Goal: Information Seeking & Learning: Understand process/instructions

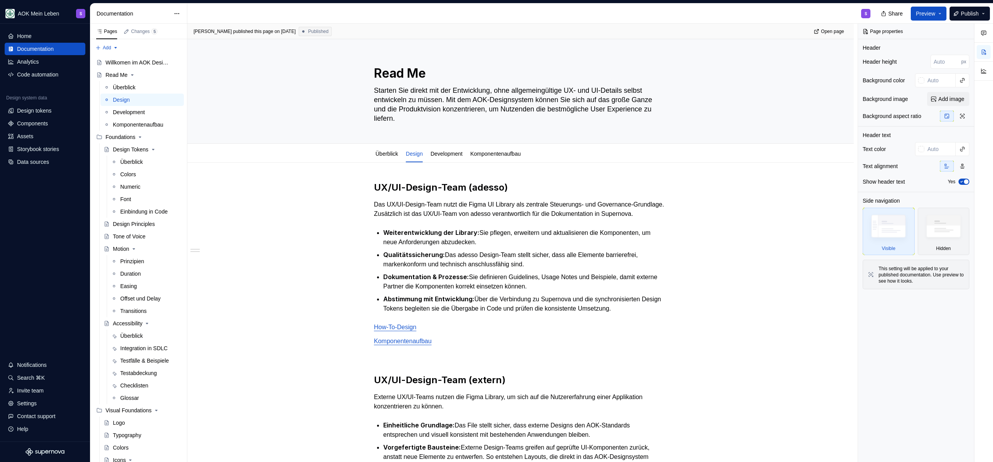
type textarea "*"
click at [834, 19] on div "S" at bounding box center [532, 13] width 690 height 20
click at [274, 224] on div "UX/UI-Design-Team (adesso) Das UX/UI-Design-Team nutzt die Figma UI Library als…" at bounding box center [520, 422] width 667 height 519
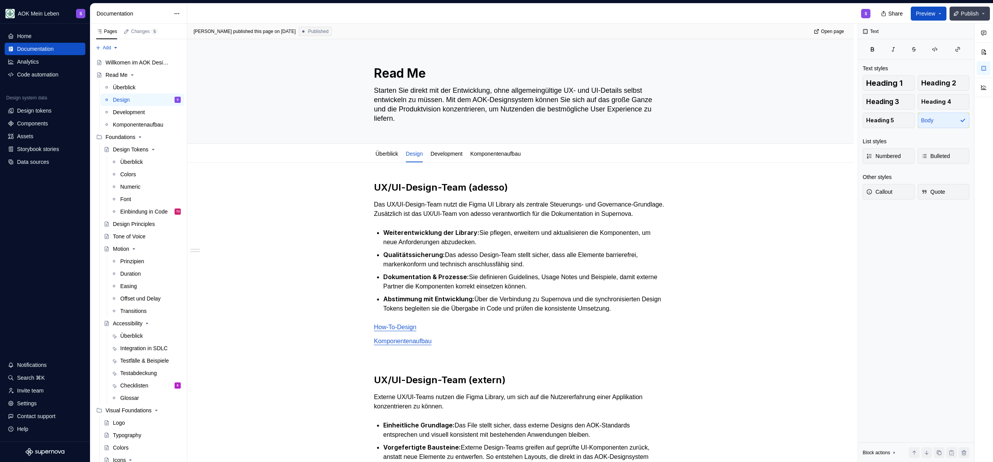
click at [968, 19] on button "Publish" at bounding box center [970, 14] width 40 height 14
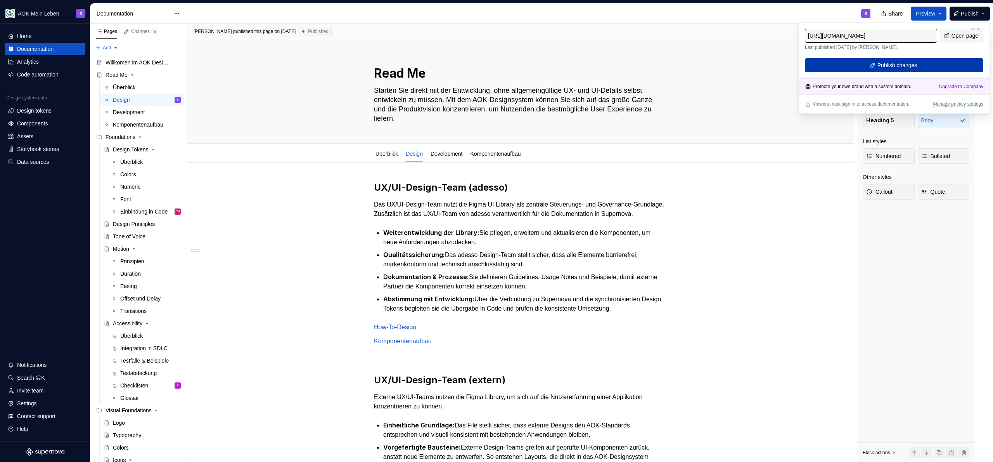
click at [926, 62] on button "Publish changes" at bounding box center [894, 65] width 179 height 14
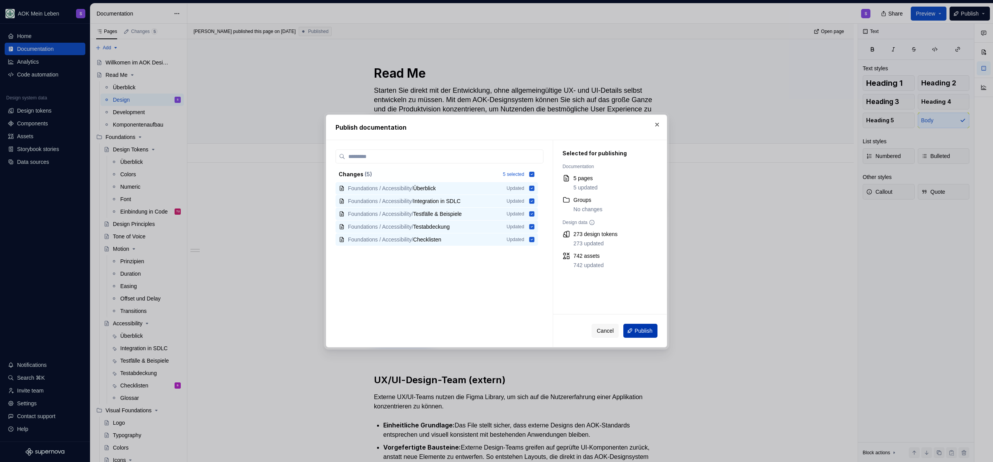
click at [631, 329] on button "Publish" at bounding box center [641, 331] width 34 height 14
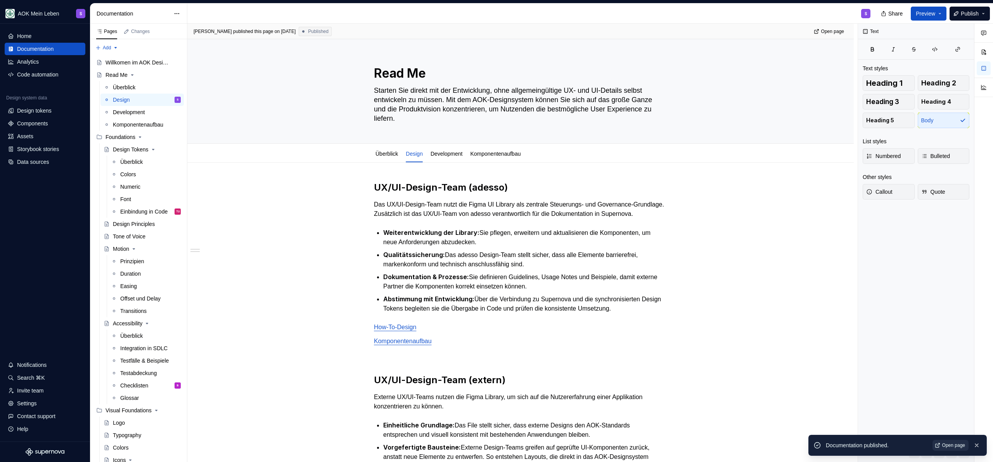
click at [957, 447] on span "Open page" at bounding box center [954, 445] width 23 height 6
type textarea "*"
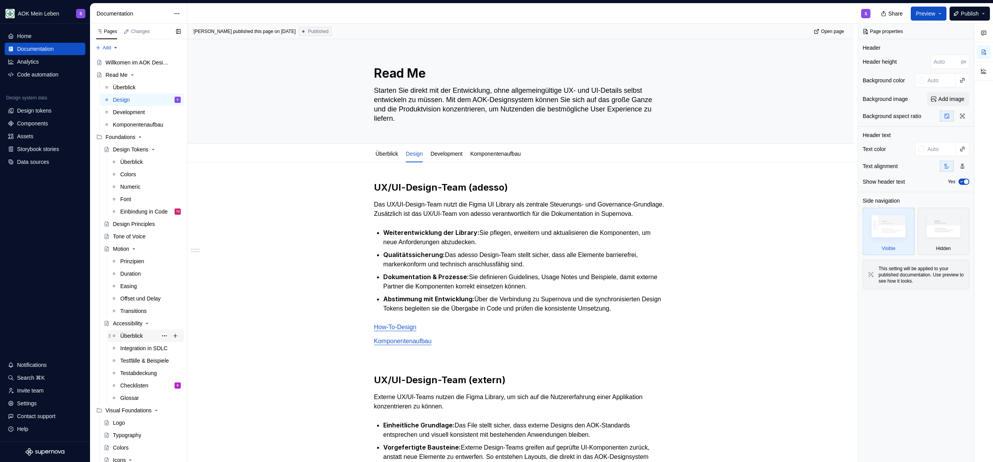
click at [132, 334] on div "Überblick" at bounding box center [131, 336] width 23 height 8
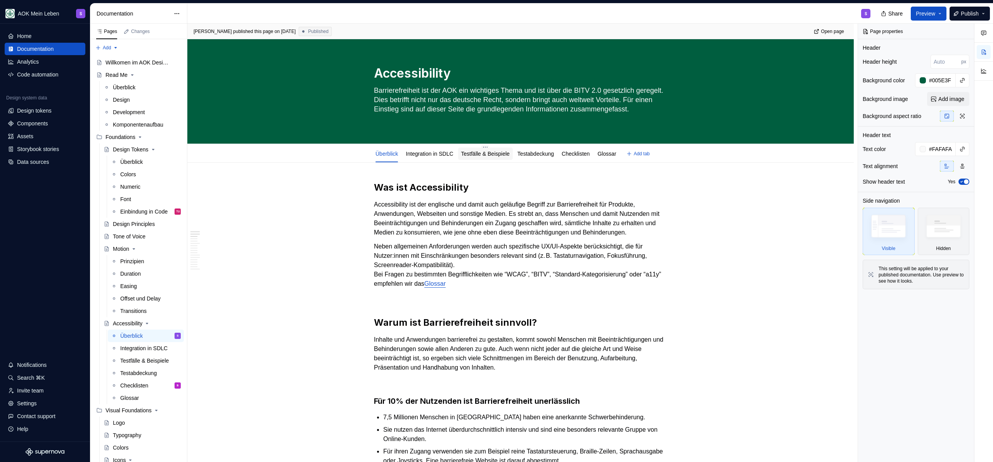
click at [495, 153] on link "Testfälle & Beispiele" at bounding box center [485, 154] width 49 height 6
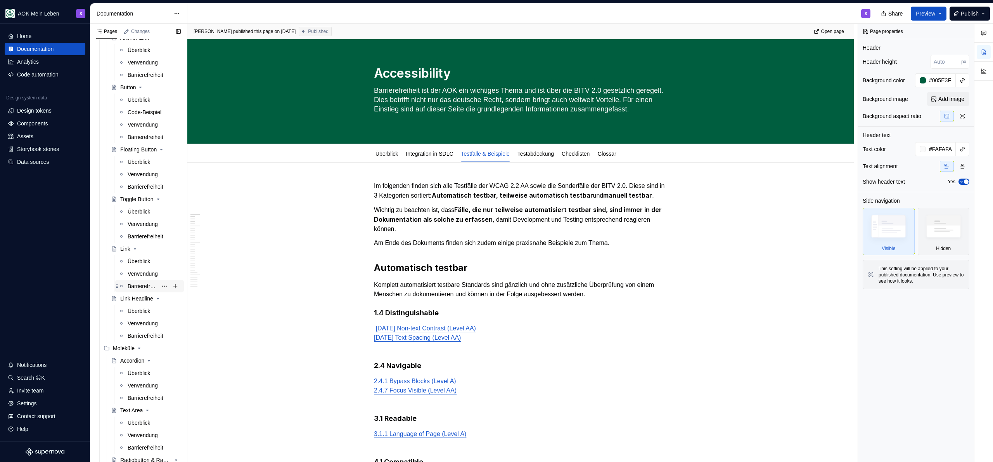
scroll to position [646, 0]
click at [134, 272] on div "Verwendung" at bounding box center [143, 273] width 30 height 8
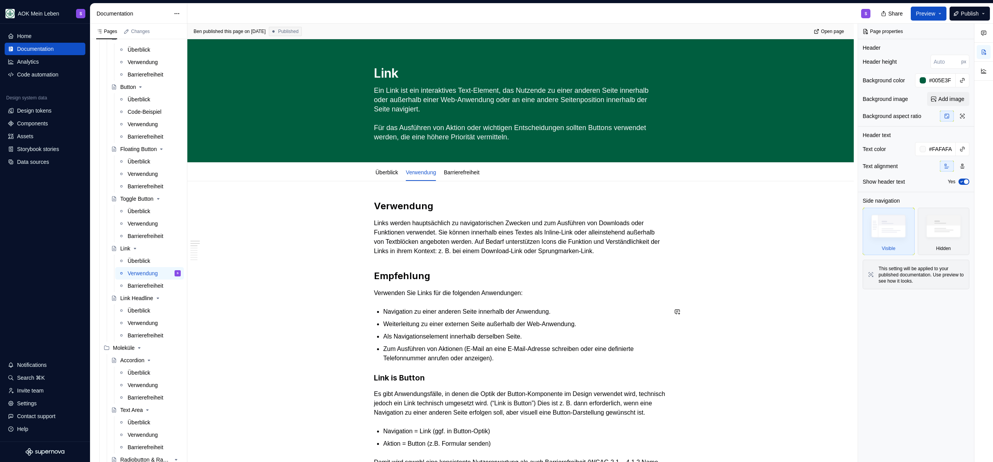
scroll to position [239, 0]
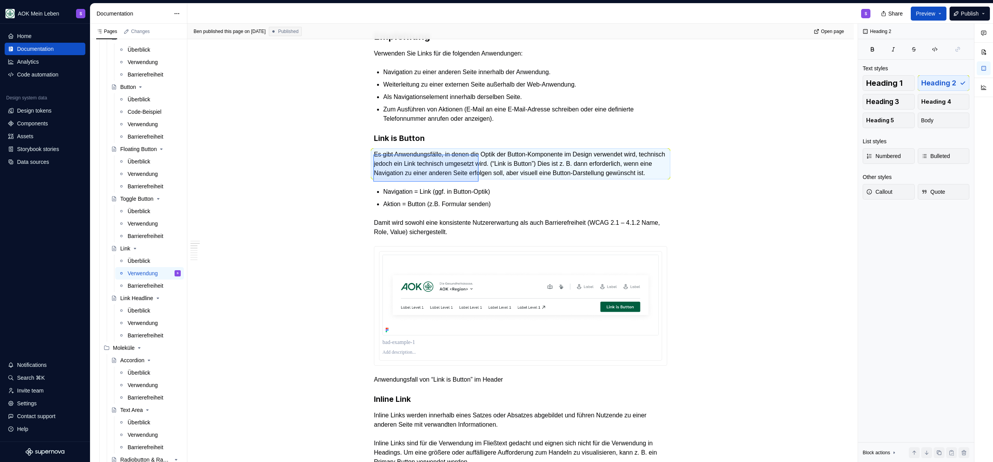
drag, startPoint x: 373, startPoint y: 154, endPoint x: 479, endPoint y: 182, distance: 109.6
click at [479, 182] on div "[PERSON_NAME] published this page on [DATE] Published Open page Link Ein Link i…" at bounding box center [522, 243] width 671 height 439
click at [932, 120] on span "Body" at bounding box center [928, 120] width 12 height 8
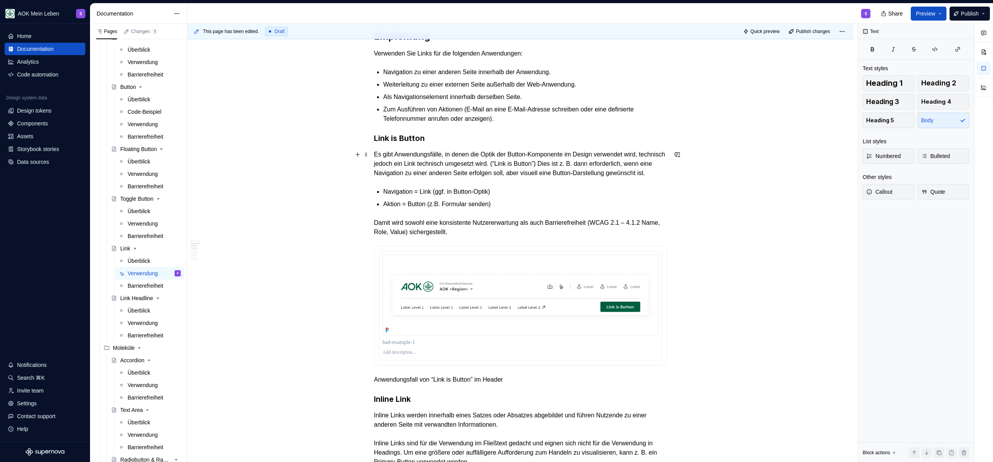
click at [529, 143] on h3 "Link is Button" at bounding box center [520, 138] width 293 height 11
click at [480, 165] on p "Es gibt Anwendungsfälle, in denen die Optik der Button-Komponente im Design ver…" at bounding box center [520, 164] width 293 height 28
click at [481, 165] on p "Es gibt Anwendungsfälle, in denen die Optik der Button-Komponente im Design ver…" at bounding box center [520, 164] width 293 height 28
click at [970, 12] on span "Publish" at bounding box center [970, 14] width 18 height 8
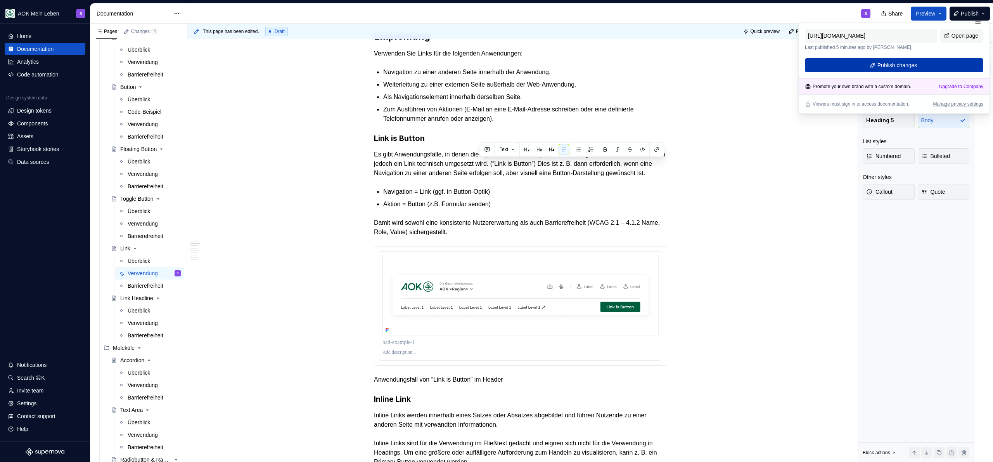
click at [920, 59] on button "Publish changes" at bounding box center [894, 65] width 179 height 14
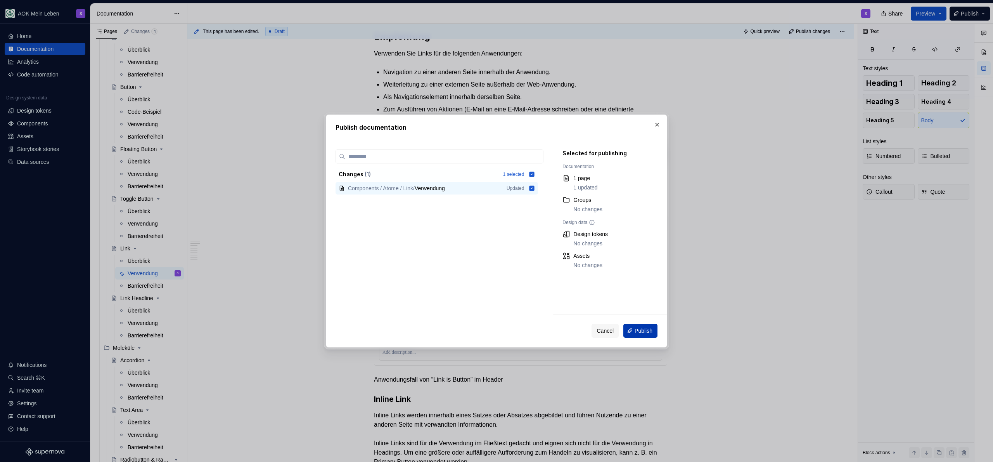
click at [638, 327] on span "Publish" at bounding box center [644, 331] width 18 height 8
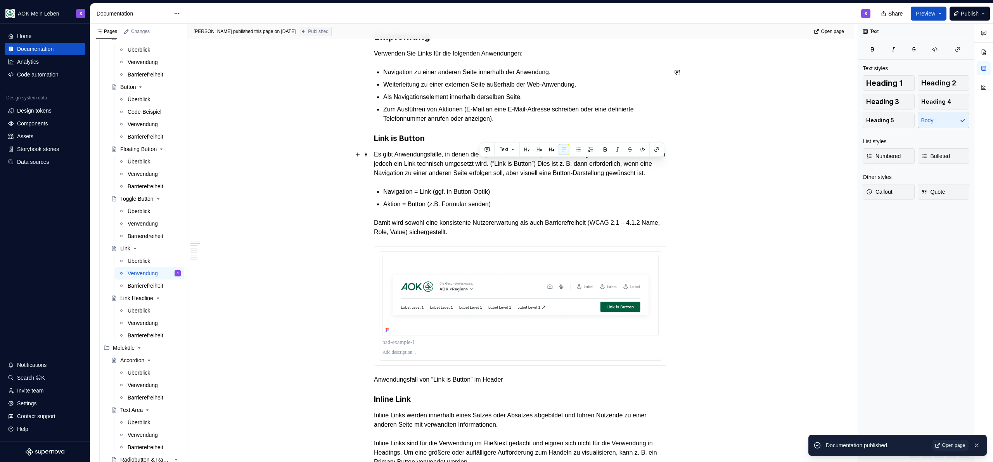
click at [506, 196] on p "Navigation = Link (ggf. in Button-Optik)" at bounding box center [525, 191] width 284 height 9
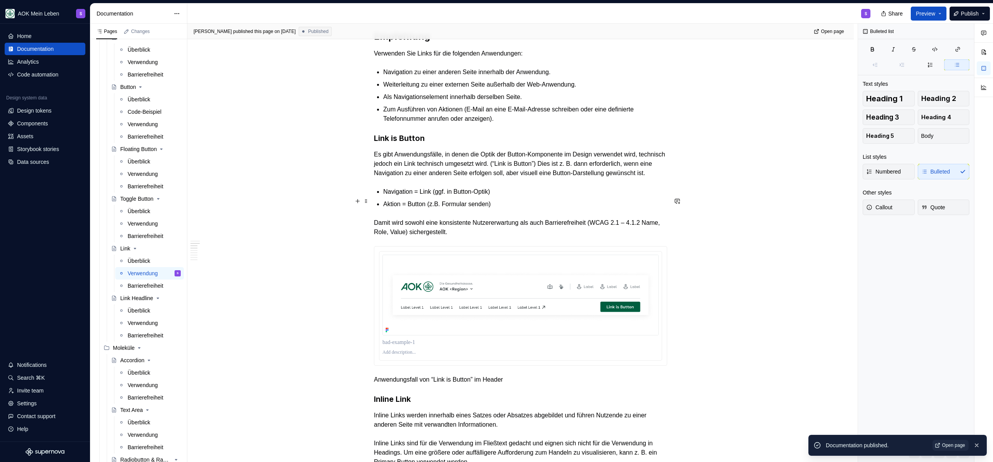
click at [523, 196] on p "Navigation = Link (ggf. in Button-Optik)" at bounding box center [525, 191] width 284 height 9
type textarea "*"
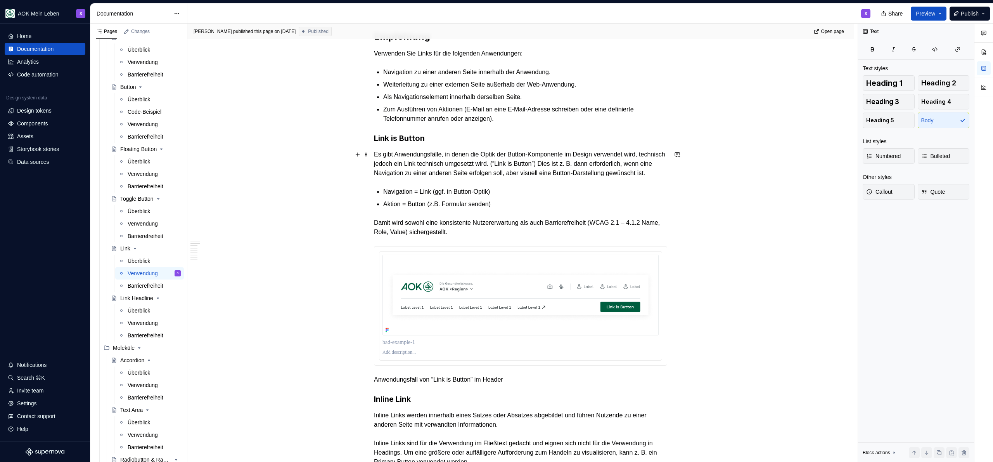
click at [515, 178] on p "Es gibt Anwendungsfälle, in denen die Optik der Button-Komponente im Design ver…" at bounding box center [520, 164] width 293 height 28
click at [486, 237] on p "Damit wird sowohl eine konsistente Nutzererwartung als auch Barrierefreiheit (W…" at bounding box center [520, 227] width 293 height 19
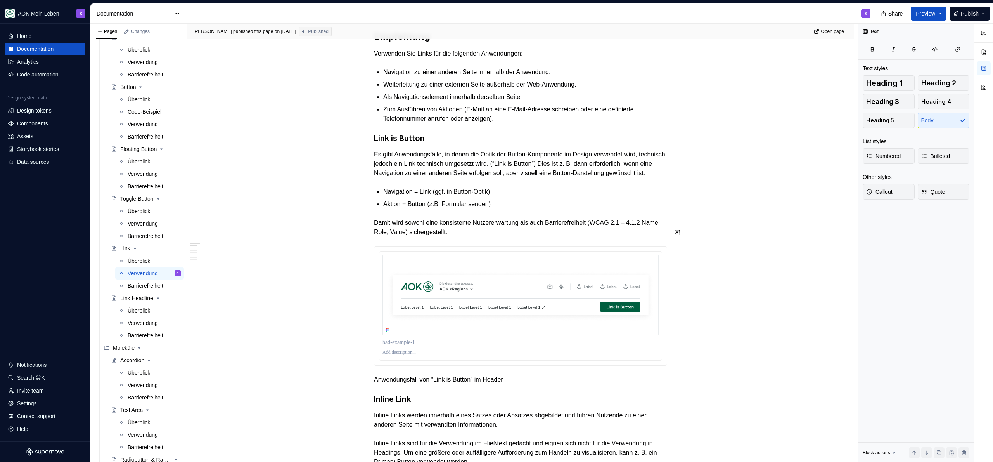
click at [511, 209] on p "Aktion = Button (z.B. Formular senden)" at bounding box center [525, 203] width 284 height 9
click at [499, 237] on p "Damit wird sowohl eine konsistente Nutzererwartung als auch Barrierefreiheit (W…" at bounding box center [520, 227] width 293 height 19
click at [518, 209] on p "Aktion = Button (z.B. Formular senden)" at bounding box center [525, 203] width 284 height 9
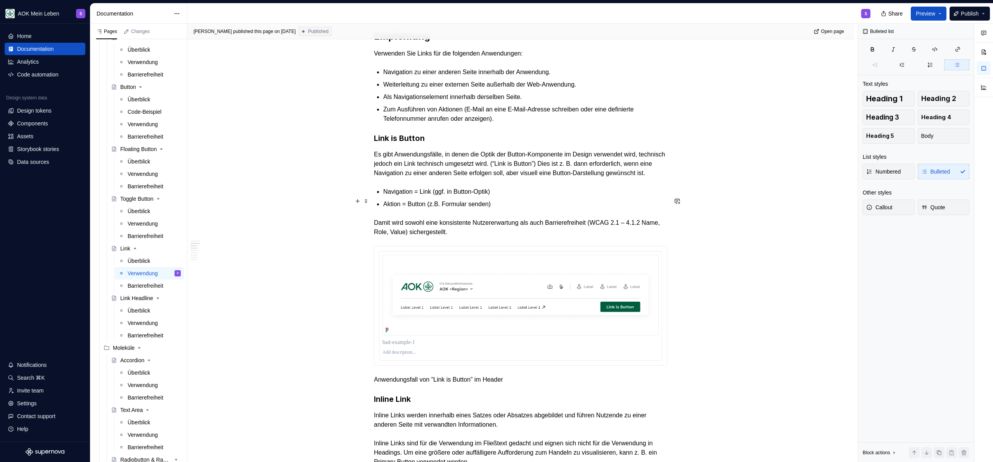
click at [518, 196] on p "Navigation = Link (ggf. in Button-Optik)" at bounding box center [525, 191] width 284 height 9
click at [517, 196] on p "Navigation = Link (ggf. in Button-Optik)" at bounding box center [525, 191] width 284 height 9
click at [514, 196] on p "Navigation = Link (ggf. in Button-Optik)" at bounding box center [525, 191] width 284 height 9
click at [508, 209] on p "Aktion = Button (z.B. Formular senden)" at bounding box center [525, 203] width 284 height 9
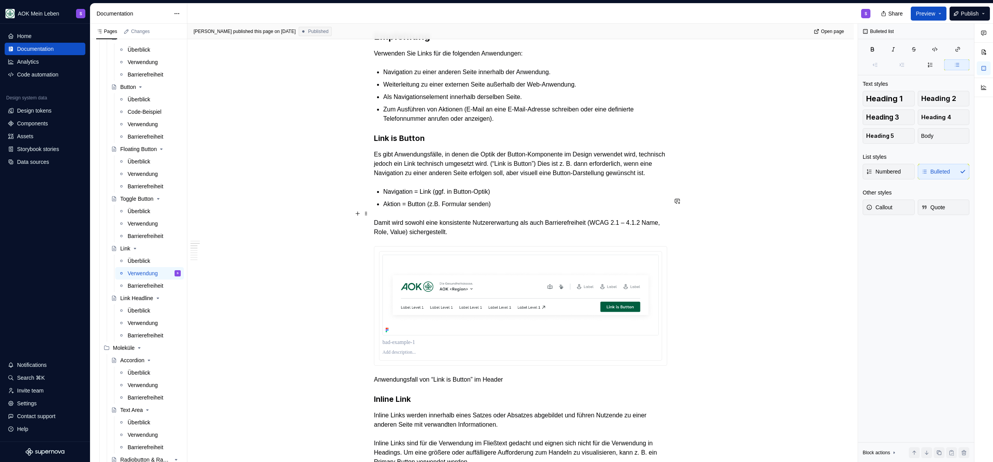
click at [510, 208] on p "Aktion = Button (z.B. Formular senden)" at bounding box center [525, 203] width 284 height 9
click at [510, 196] on p "Navigation = Link (ggf. in Button-Optik)" at bounding box center [525, 191] width 284 height 9
click at [505, 209] on p "Aktion = Button (z.B. Formular senden)" at bounding box center [525, 203] width 284 height 9
click at [508, 196] on p "Navigation = Link (ggf. in Button-Optik)" at bounding box center [525, 191] width 284 height 9
click at [507, 196] on p "Navigation = Link (ggf. in Button-Optik)" at bounding box center [525, 191] width 284 height 9
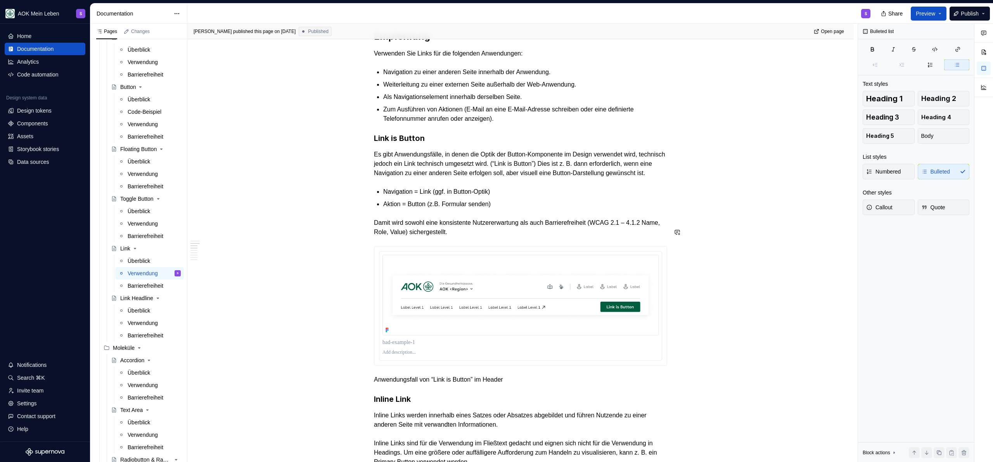
click at [503, 209] on p "Aktion = Button (z.B. Formular senden)" at bounding box center [525, 203] width 284 height 9
click at [503, 196] on p "Navigation = Link (ggf. in Button-Optik)" at bounding box center [525, 191] width 284 height 9
click at [505, 208] on ul "Navigation = Link (ggf. in Button-Optik) Aktion = Button (z.B. Formular senden)" at bounding box center [525, 198] width 284 height 22
click at [543, 206] on ul "Navigation = Link (ggf. in Button-Optik) Aktion = Button (z.B. Formular senden)" at bounding box center [525, 198] width 284 height 22
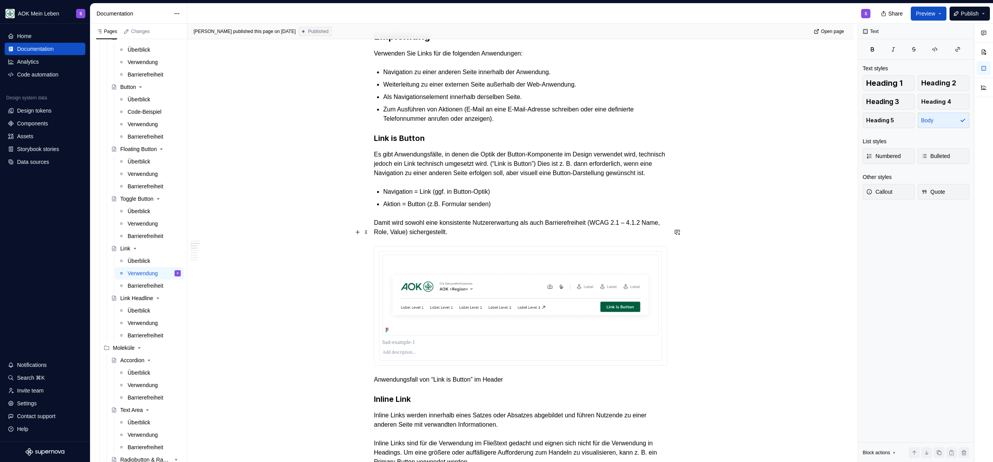
click at [511, 237] on p "Damit wird sowohl eine konsistente Nutzererwartung als auch Barrierefreiheit (W…" at bounding box center [520, 227] width 293 height 19
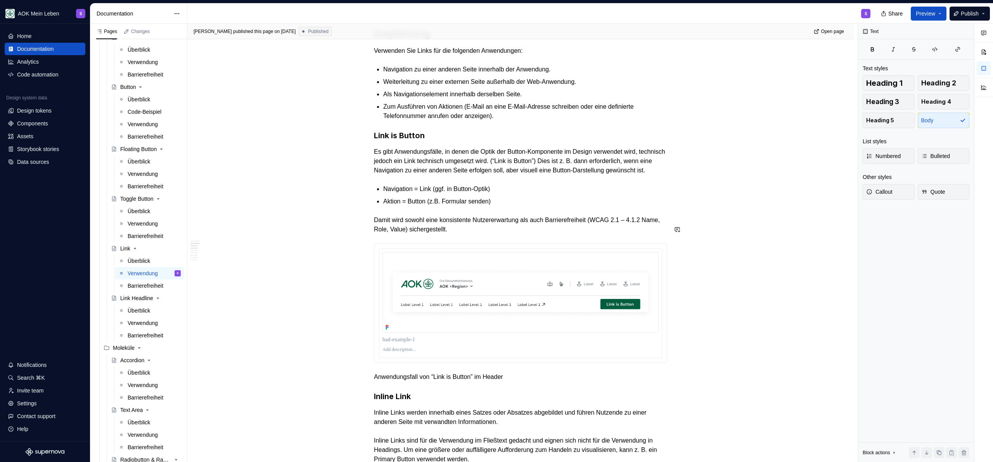
scroll to position [247, 0]
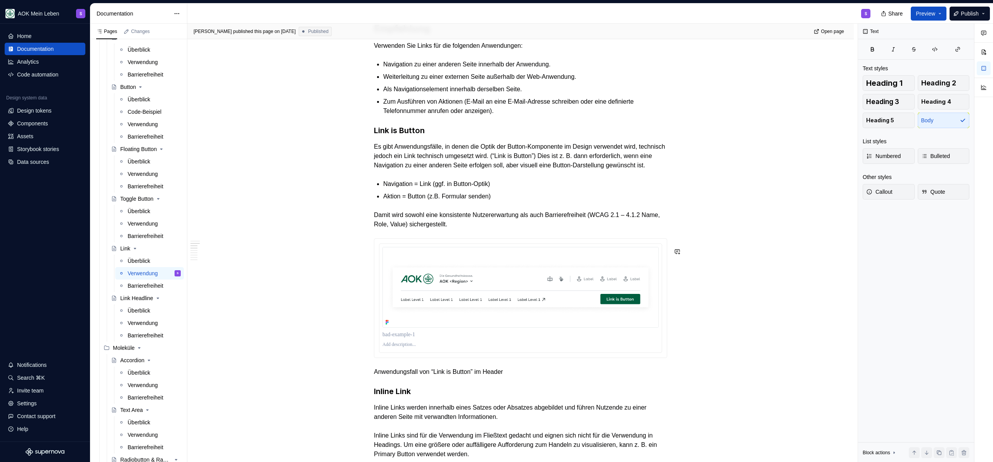
click at [523, 189] on p "Navigation = Link (ggf. in Button-Optik)" at bounding box center [525, 183] width 284 height 9
click at [458, 147] on p "Es gibt Anwendungsfälle, in denen die Optik der Button-Komponente im Design ver…" at bounding box center [520, 156] width 293 height 28
click at [560, 154] on p "Es gibt Anwendungsfälle, in denen die Optik der Button-Komponente im Design ver…" at bounding box center [520, 156] width 293 height 28
click at [585, 147] on p "Es gibt Anwendungsfälle, in denen die Optik der Button-Komponente im Design ver…" at bounding box center [520, 156] width 293 height 28
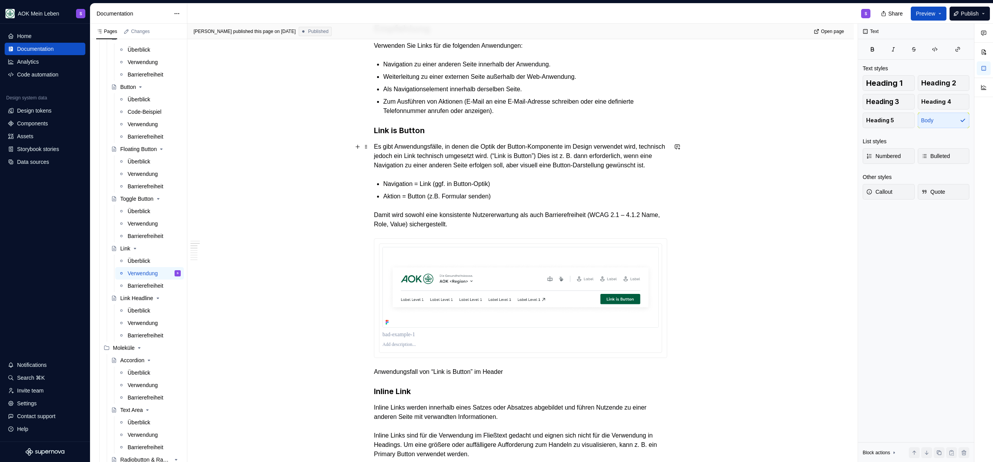
click at [652, 146] on p "Es gibt Anwendungsfälle, in denen die Optik der Button-Komponente im Design ver…" at bounding box center [520, 156] width 293 height 28
click at [526, 156] on p "Es gibt Anwendungsfälle, in denen die Optik der Button-Komponente im Design ver…" at bounding box center [520, 156] width 293 height 28
click at [641, 159] on p "Es gibt Anwendungsfälle, in denen die Optik der Button-Komponente im Design ver…" at bounding box center [520, 156] width 293 height 28
click at [492, 170] on p "Es gibt Anwendungsfälle, in denen die Optik der Button-Komponente im Design ver…" at bounding box center [520, 156] width 293 height 28
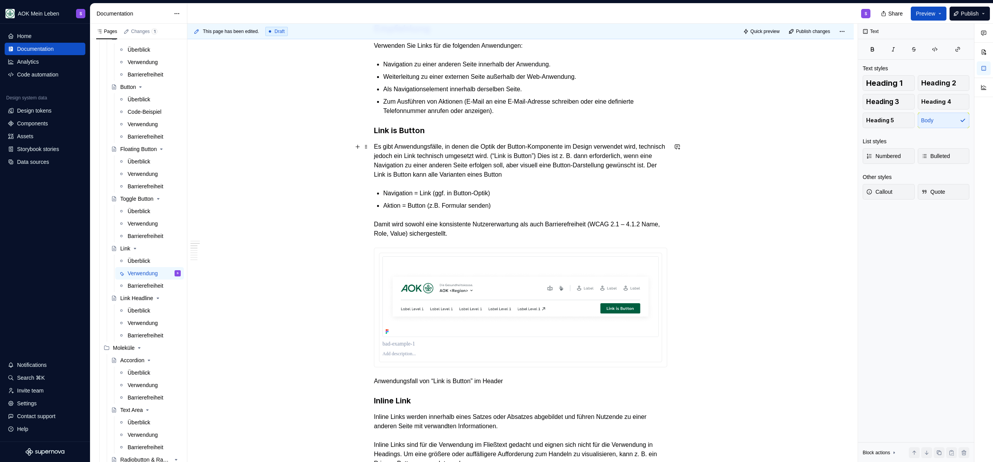
click at [626, 177] on p "Es gibt Anwendungsfälle, in denen die Optik der Button-Komponente im Design ver…" at bounding box center [520, 160] width 293 height 37
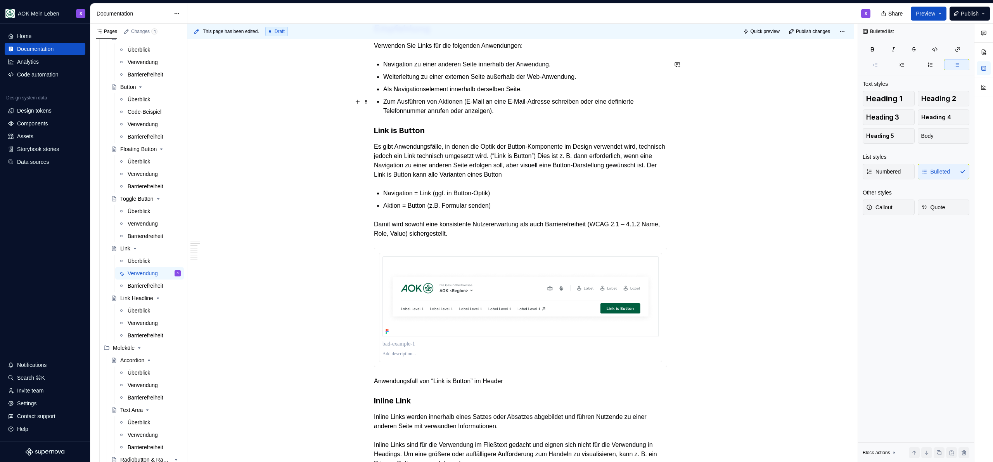
click at [540, 114] on p "Zum Ausführen von Aktionen (E-Mail an eine E-Mail-Adresse schreiben oder eine d…" at bounding box center [525, 106] width 284 height 19
click at [46, 165] on div "Data sources" at bounding box center [33, 162] width 32 height 8
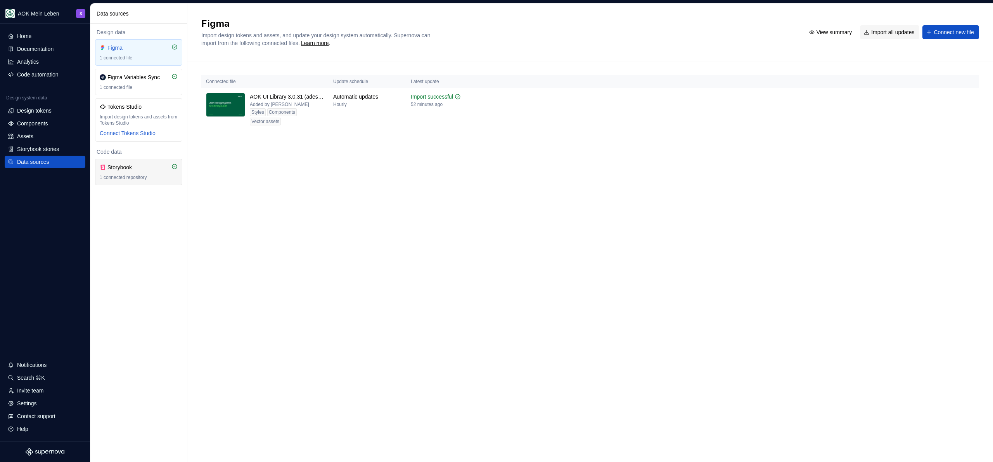
click at [141, 170] on div "Storybook" at bounding box center [125, 167] width 37 height 8
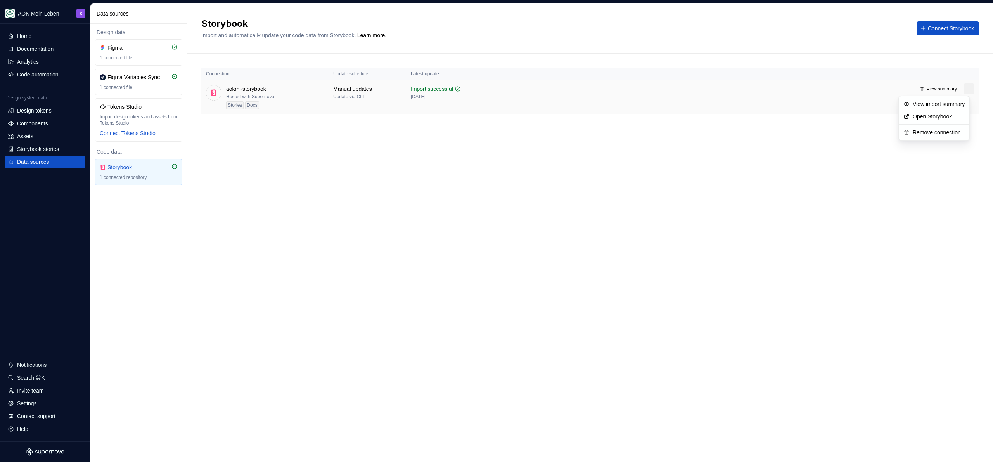
click at [964, 90] on html "AOK Mein Leben S Home Documentation Analytics Code automation Design system dat…" at bounding box center [496, 231] width 993 height 462
click at [940, 118] on link "Open Storybook" at bounding box center [939, 117] width 52 height 8
drag, startPoint x: 328, startPoint y: 217, endPoint x: 315, endPoint y: 212, distance: 13.1
click at [327, 217] on div "Storybook Import and automatically update your code data from Storybook. Learn …" at bounding box center [590, 232] width 806 height 458
click at [45, 55] on div "Analytics" at bounding box center [45, 61] width 81 height 12
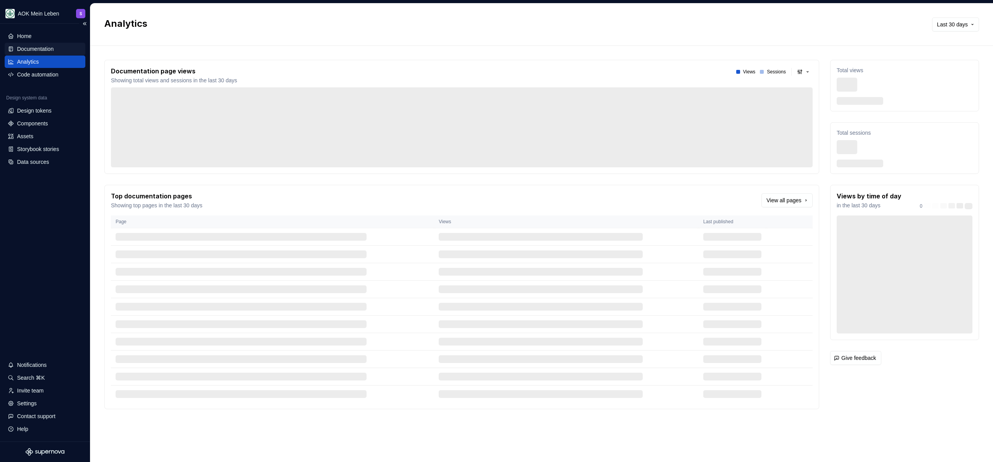
click at [49, 48] on div "Documentation" at bounding box center [35, 49] width 36 height 8
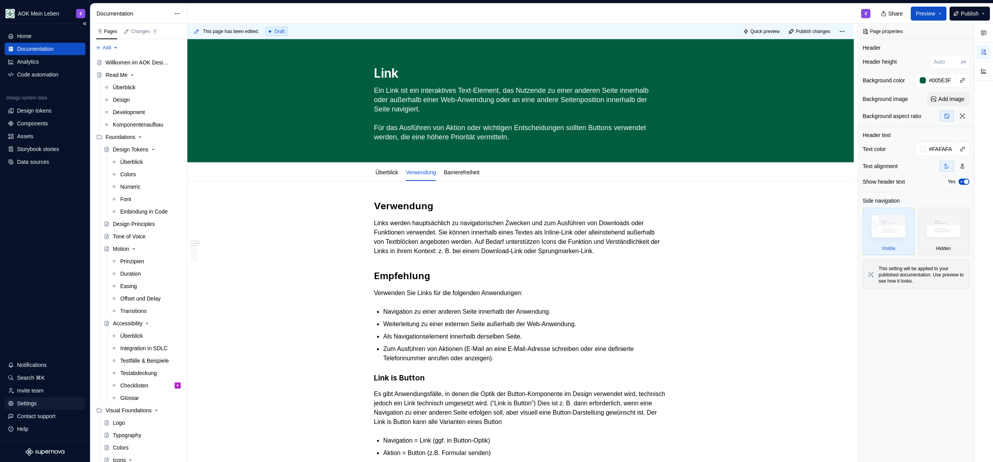
click at [41, 399] on div "Settings" at bounding box center [45, 403] width 75 height 8
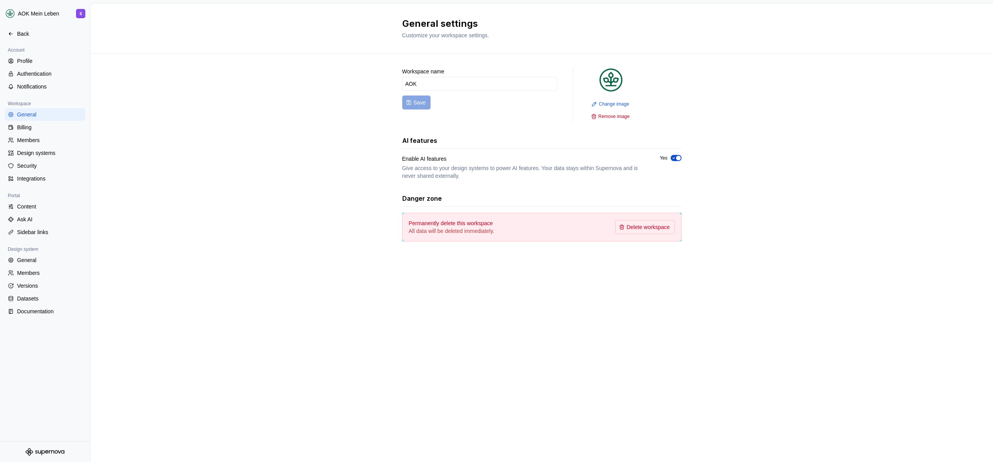
click at [320, 144] on div "Workspace name AOK Save Change image Remove image AI features Enable AI feature…" at bounding box center [541, 162] width 903 height 217
click at [34, 131] on div "Billing" at bounding box center [49, 127] width 65 height 8
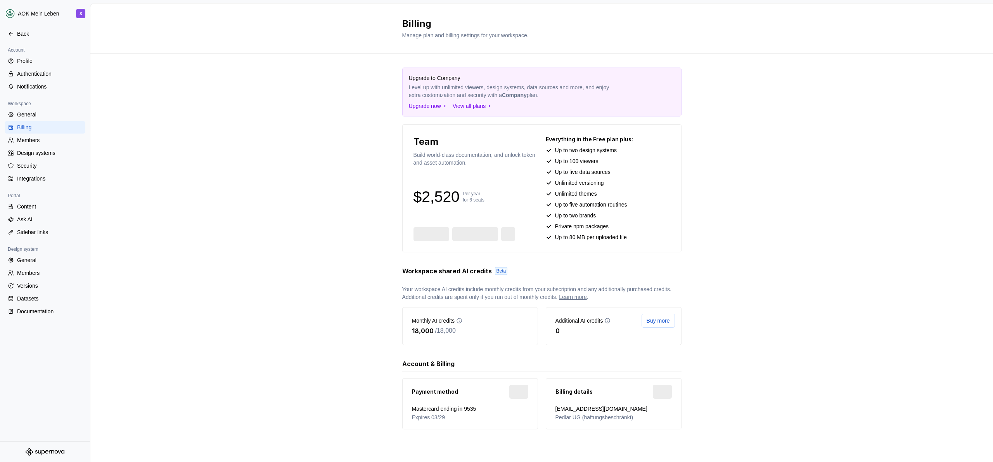
click at [249, 172] on div "Upgrade to Company Level up with unlimited viewers, design systems, data source…" at bounding box center [541, 256] width 903 height 405
click at [324, 334] on div "Upgrade to Company Level up with unlimited viewers, design systems, data source…" at bounding box center [541, 256] width 903 height 405
click at [47, 61] on div "Profile" at bounding box center [49, 61] width 65 height 8
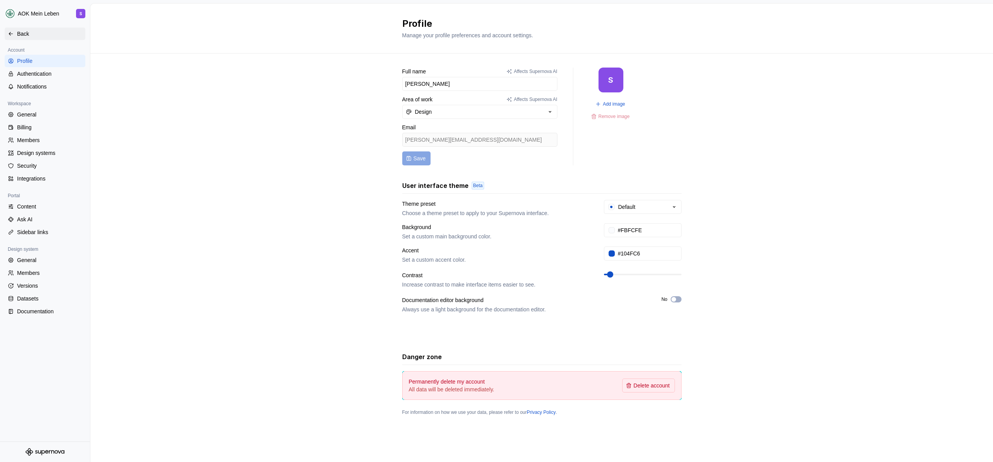
click at [33, 29] on div "Back" at bounding box center [45, 34] width 81 height 12
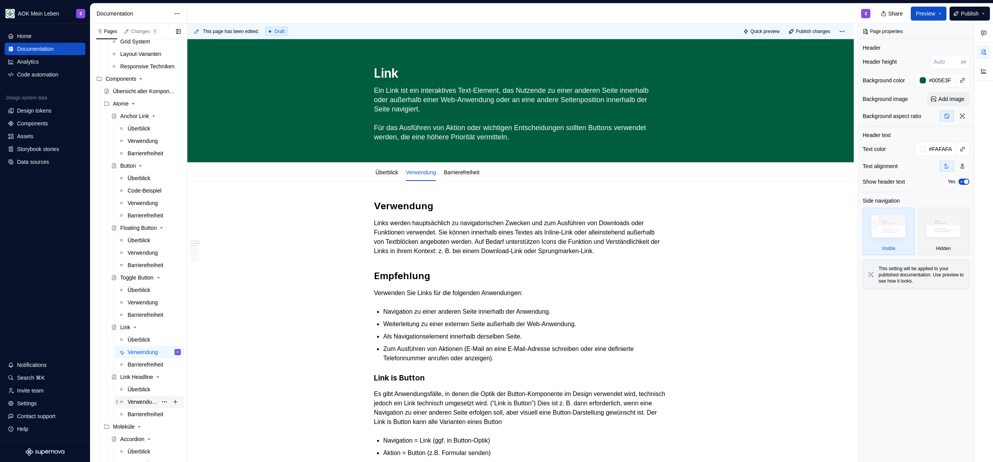
scroll to position [605, 0]
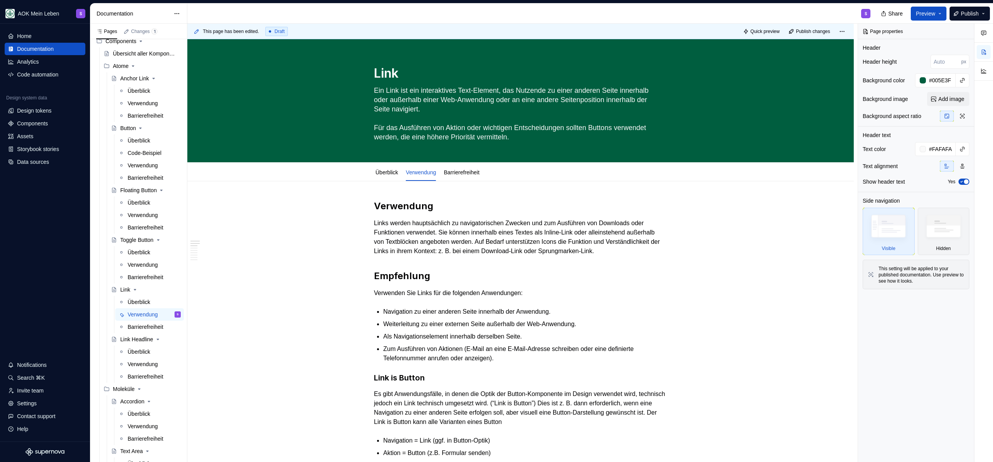
type textarea "*"
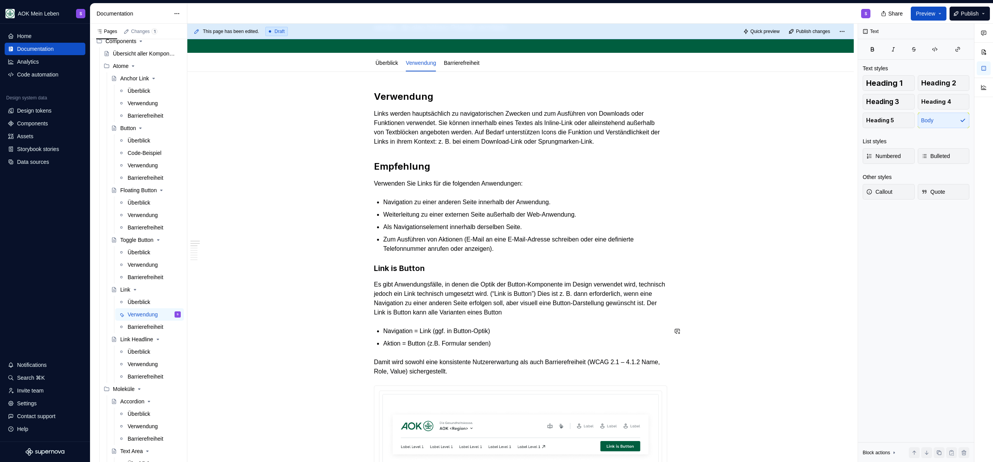
scroll to position [116, 0]
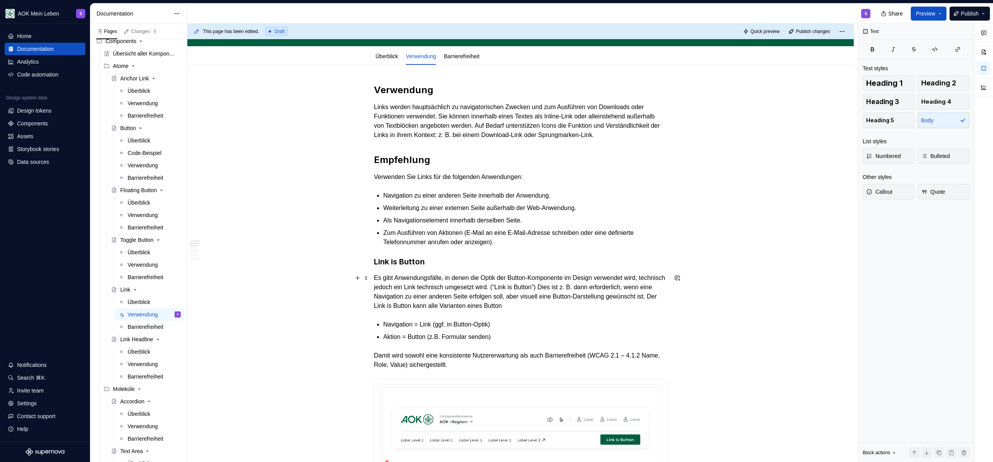
click at [463, 304] on p "Es gibt Anwendungsfälle, in denen die Optik der Button-Komponente im Design ver…" at bounding box center [520, 291] width 293 height 37
click at [554, 303] on p "Es gibt Anwendungsfälle, in denen die Optik der Button-Komponente im Design ver…" at bounding box center [520, 291] width 293 height 37
click at [547, 305] on p "Es gibt Anwendungsfälle, in denen die Optik der Button-Komponente im Design ver…" at bounding box center [520, 291] width 293 height 37
click at [629, 306] on p "Es gibt Anwendungsfälle, in denen die Optik der Button-Komponente im Design ver…" at bounding box center [520, 291] width 293 height 37
click at [539, 307] on p "Es gibt Anwendungsfälle, in denen die Optik der Button-Komponente im Design ver…" at bounding box center [520, 291] width 293 height 37
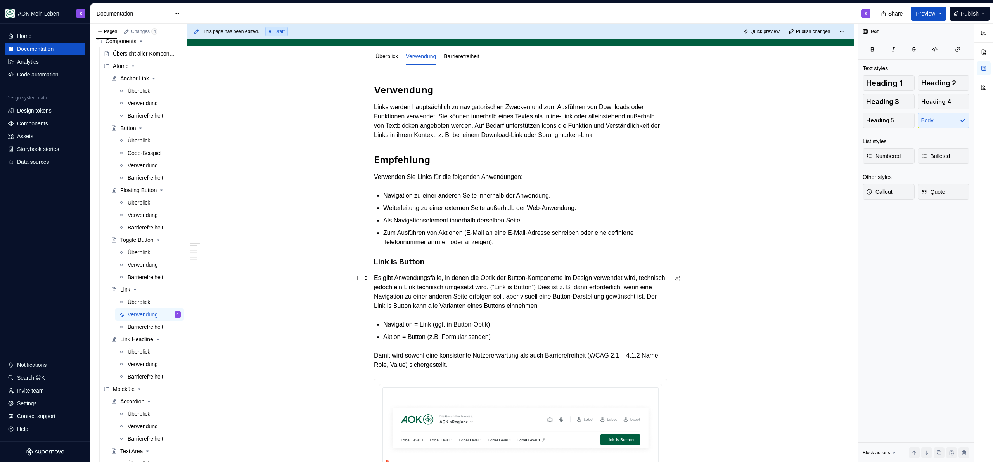
drag, startPoint x: 536, startPoint y: 305, endPoint x: 551, endPoint y: 352, distance: 49.1
click at [536, 305] on p "Es gibt Anwendungsfälle, in denen die Optik der Button-Komponente im Design ver…" at bounding box center [520, 291] width 293 height 37
click at [662, 306] on p "Es gibt Anwendungsfälle, in denen die Optik der Button-Komponente im Design ver…" at bounding box center [520, 291] width 293 height 37
click at [603, 305] on p "Es gibt Anwendungsfälle, in denen die Optik der Button-Komponente im Design ver…" at bounding box center [520, 291] width 293 height 37
click at [650, 309] on p "Es gibt Anwendungsfälle, in denen die Optik der Button-Komponente im Design ver…" at bounding box center [520, 291] width 293 height 37
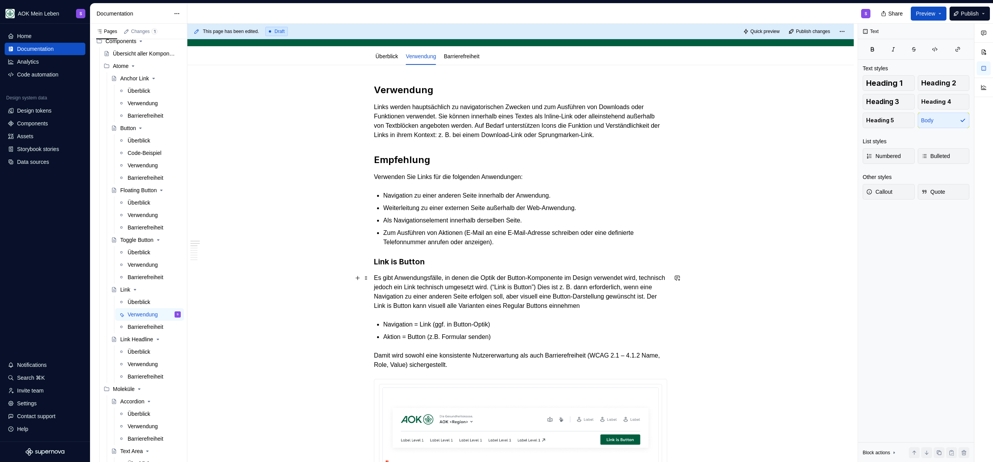
click at [463, 310] on p "Es gibt Anwendungsfälle, in denen die Optik der Button-Komponente im Design ver…" at bounding box center [520, 291] width 293 height 37
click at [411, 310] on p "Es gibt Anwendungsfälle, in denen die Optik der Button-Komponente im Design ver…" at bounding box center [520, 291] width 293 height 37
click at [605, 303] on p "Es gibt Anwendungsfälle, in denen die Optik der Button-Komponente im Design ver…" at bounding box center [520, 291] width 293 height 37
click at [643, 305] on p "Es gibt Anwendungsfälle, in denen die Optik der Button-Komponente im Design ver…" at bounding box center [520, 291] width 293 height 37
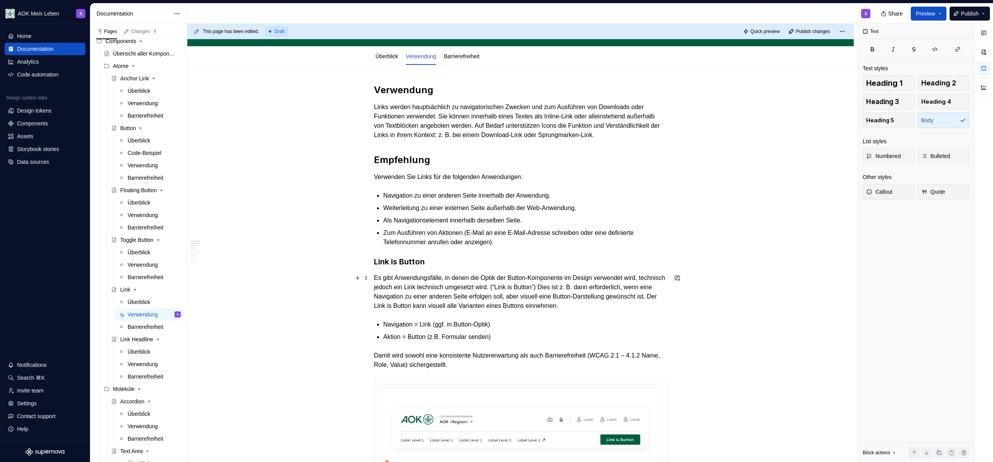
click at [582, 304] on p "Es gibt Anwendungsfälle, in denen die Optik der Button-Komponente im Design ver…" at bounding box center [520, 291] width 293 height 37
click at [638, 302] on p "Es gibt Anwendungsfälle, in denen die Optik der Button-Komponente im Design ver…" at bounding box center [520, 291] width 293 height 37
click at [656, 303] on p "Es gibt Anwendungsfälle, in denen die Optik der Button-Komponente im Design ver…" at bounding box center [520, 291] width 293 height 37
click at [660, 303] on p "Es gibt Anwendungsfälle, in denen die Optik der Button-Komponente im Design ver…" at bounding box center [520, 291] width 293 height 37
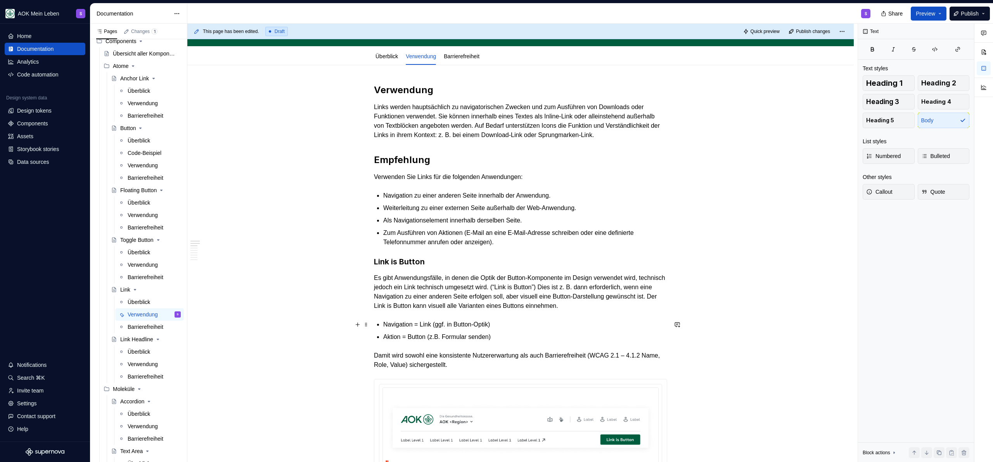
click at [540, 321] on p "Navigation = Link (ggf. in Button-Optik)" at bounding box center [525, 324] width 284 height 9
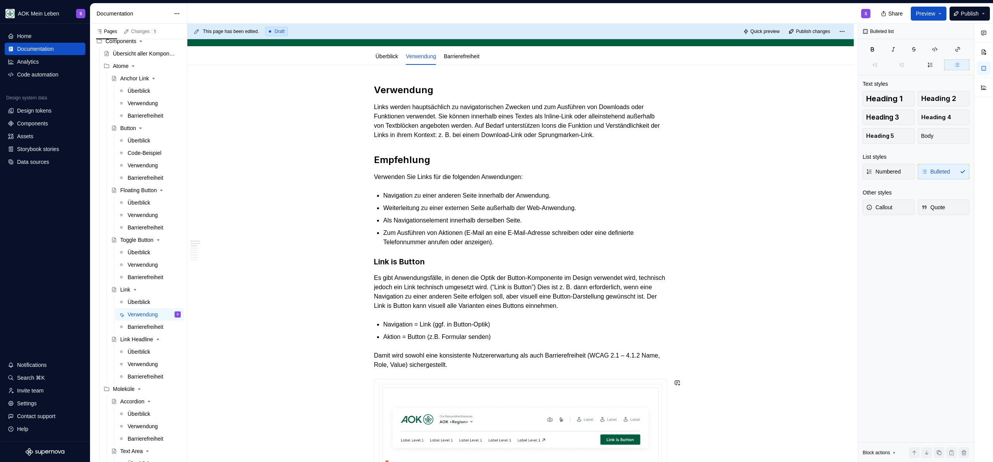
click at [484, 362] on p "Damit wird sowohl eine konsistente Nutzererwartung als auch Barrierefreiheit (W…" at bounding box center [520, 360] width 293 height 19
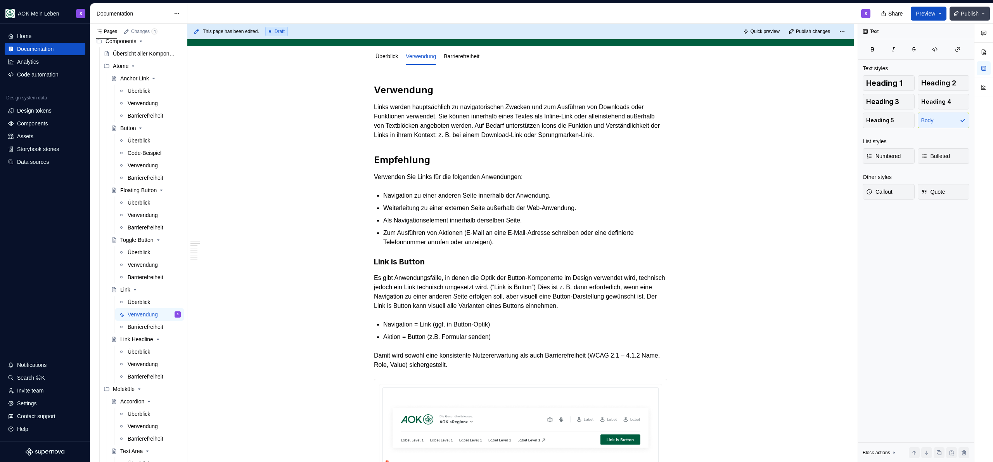
click at [973, 13] on span "Publish" at bounding box center [970, 14] width 18 height 8
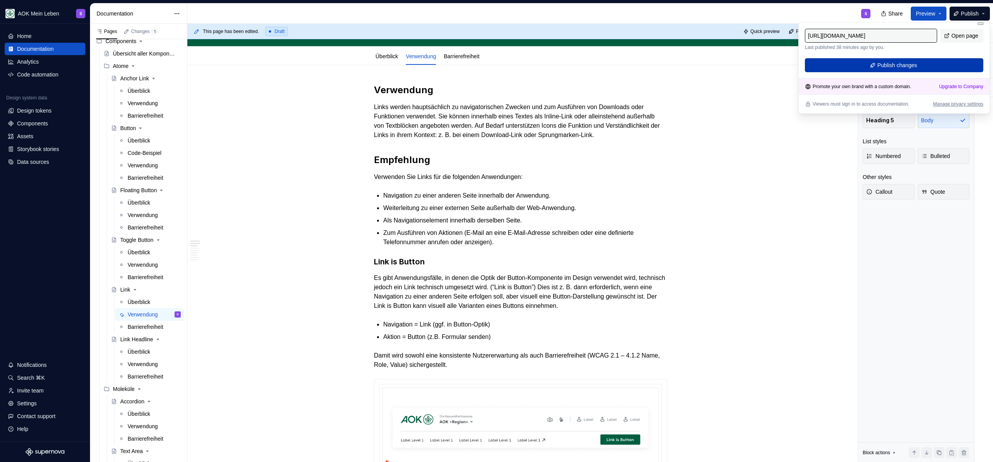
click at [910, 66] on span "Publish changes" at bounding box center [898, 65] width 40 height 8
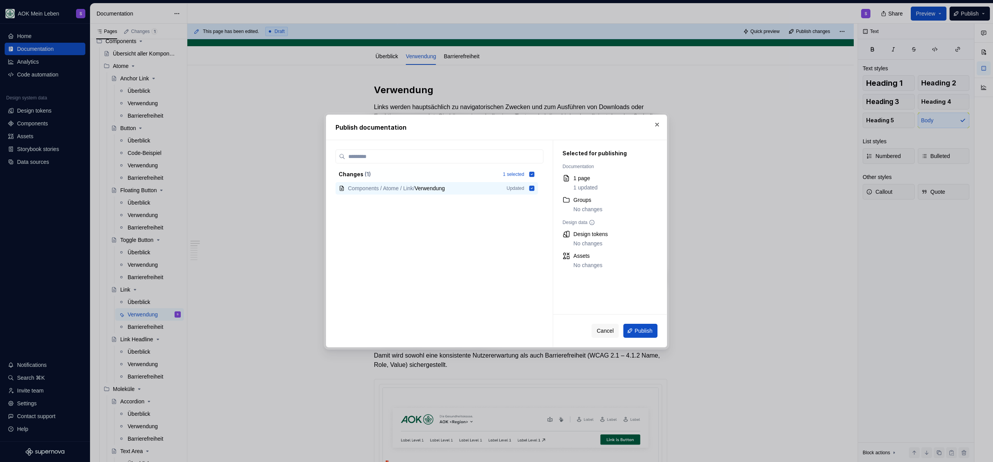
click at [653, 328] on button "Publish" at bounding box center [641, 331] width 34 height 14
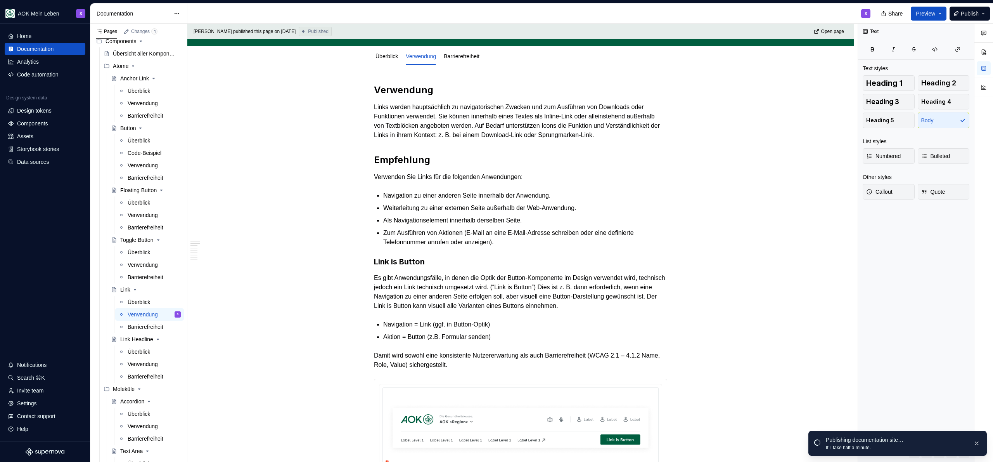
type textarea "*"
